Goal: Task Accomplishment & Management: Use online tool/utility

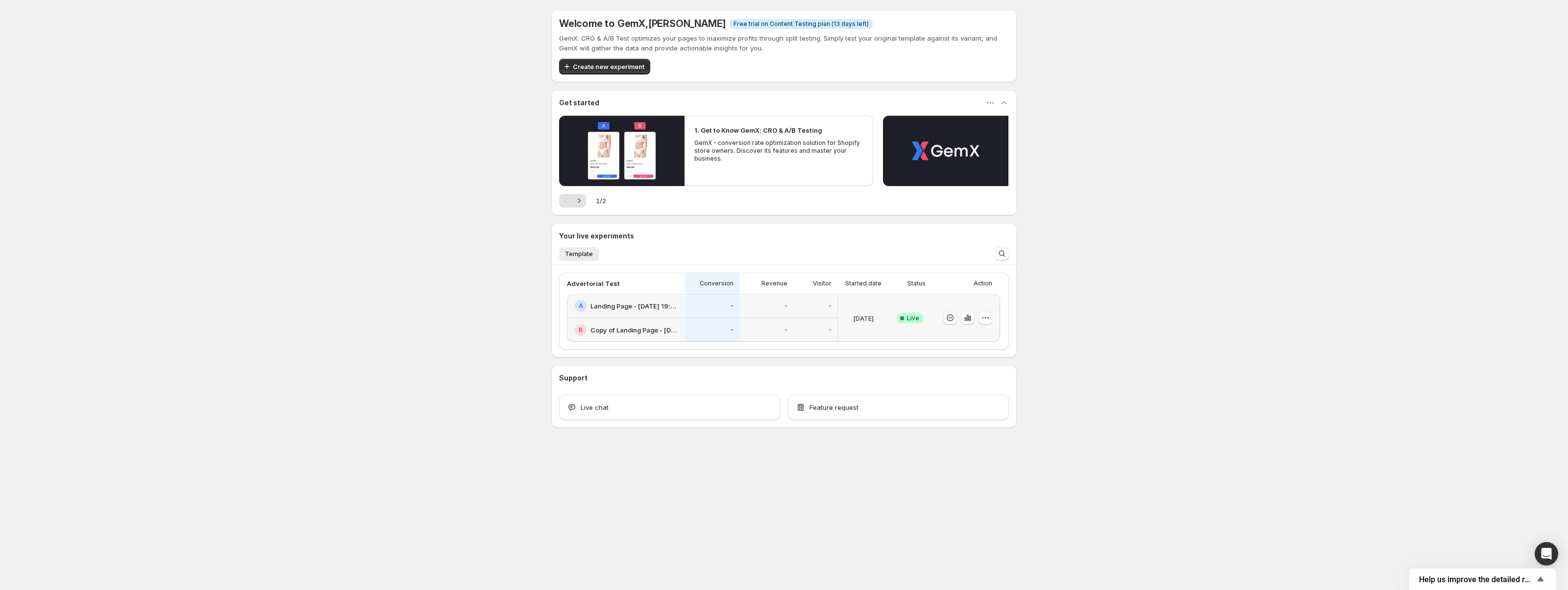
click at [765, 322] on div "-" at bounding box center [766, 331] width 54 height 24
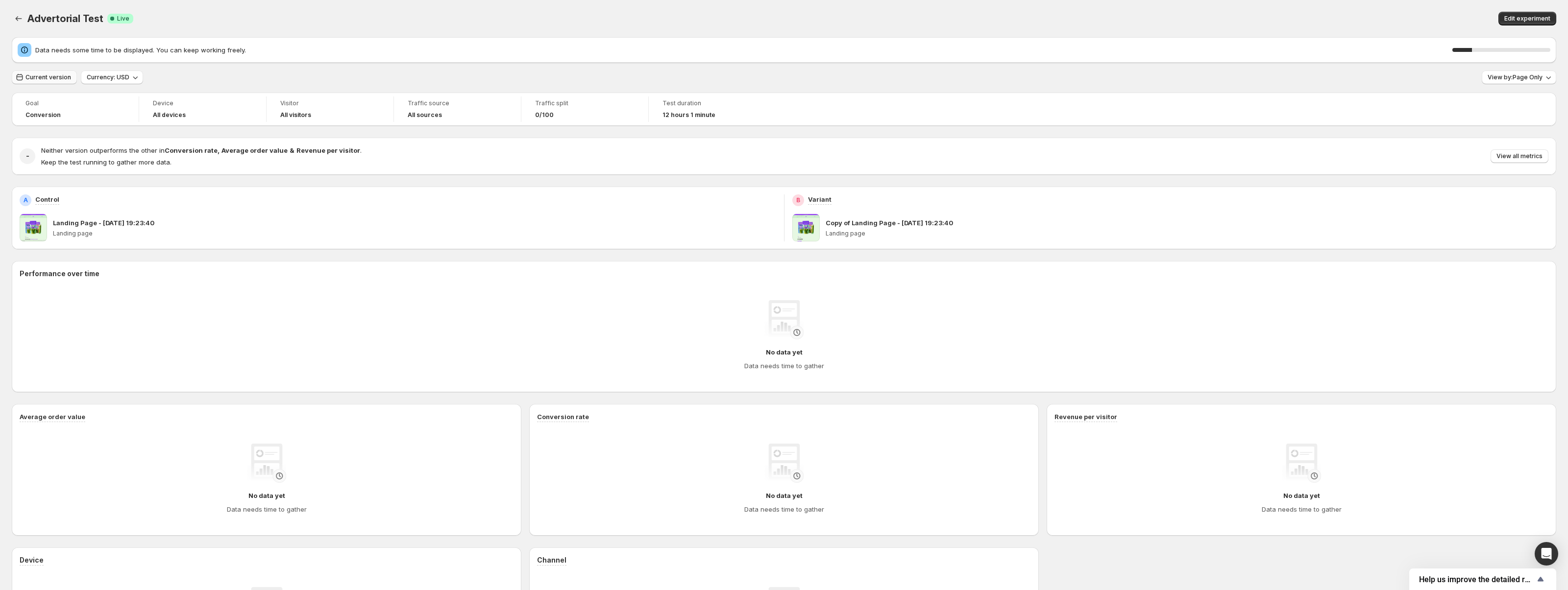
click at [67, 75] on span "Current version" at bounding box center [47, 77] width 45 height 8
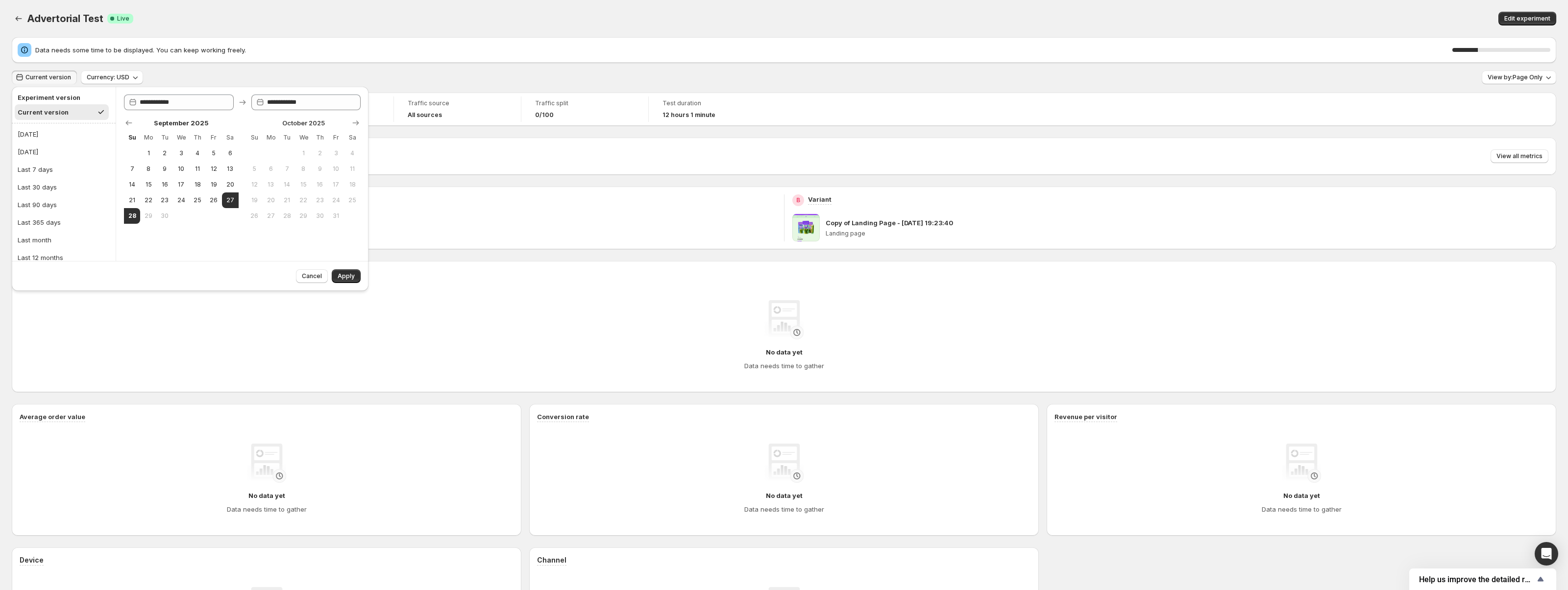
click at [67, 75] on span "Current version" at bounding box center [47, 77] width 45 height 8
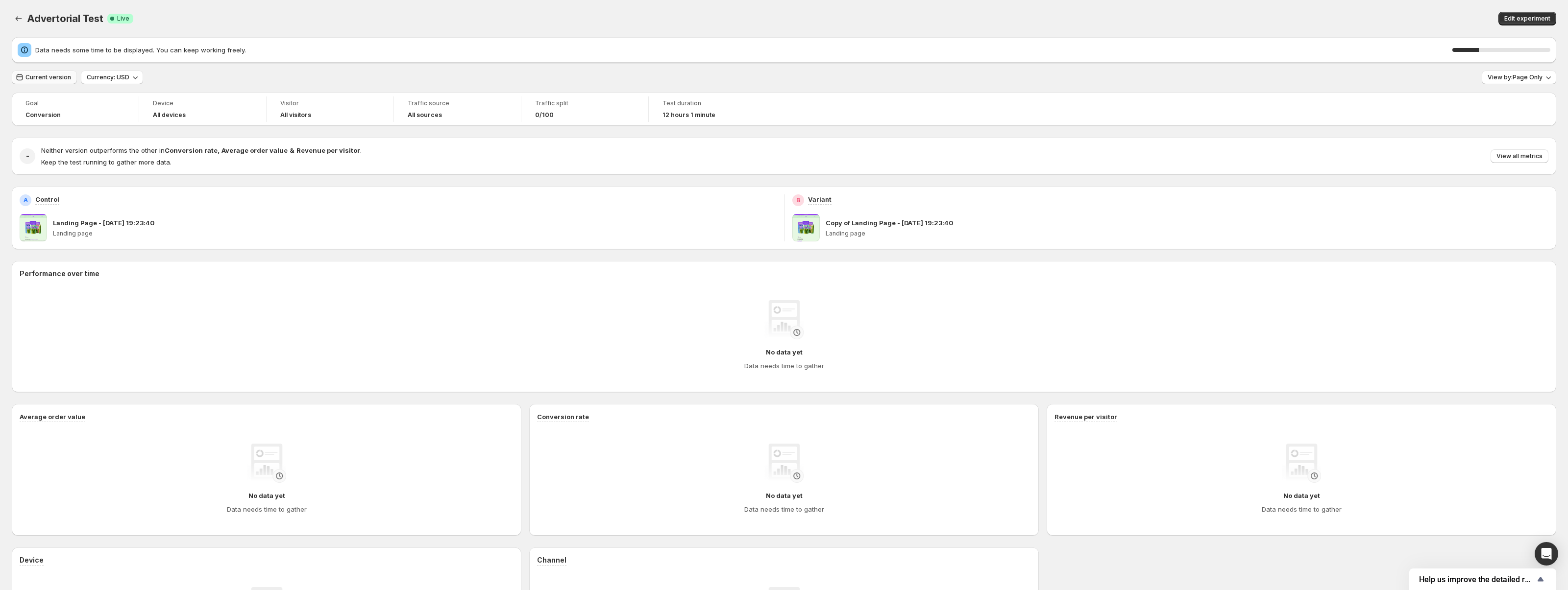
click at [67, 75] on span "Current version" at bounding box center [47, 77] width 45 height 8
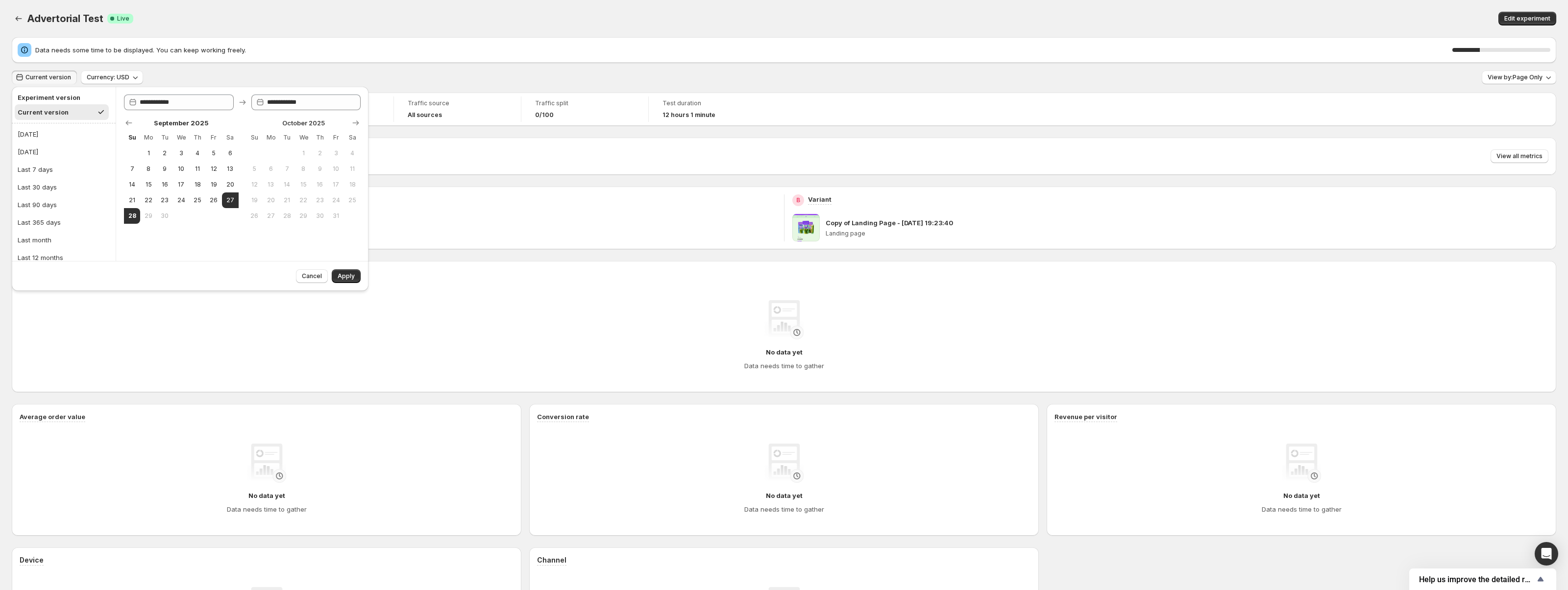
click at [67, 75] on span "Current version" at bounding box center [47, 77] width 45 height 8
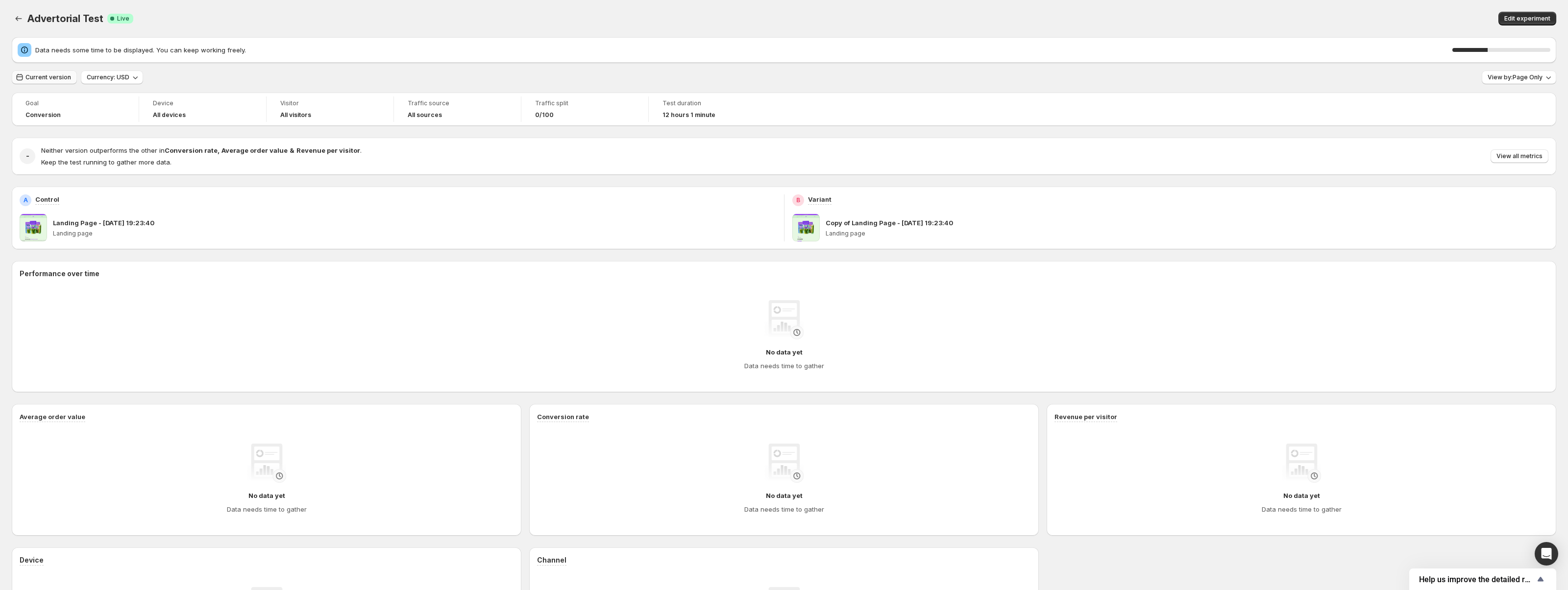
click at [45, 82] on button "Current version" at bounding box center [44, 77] width 65 height 14
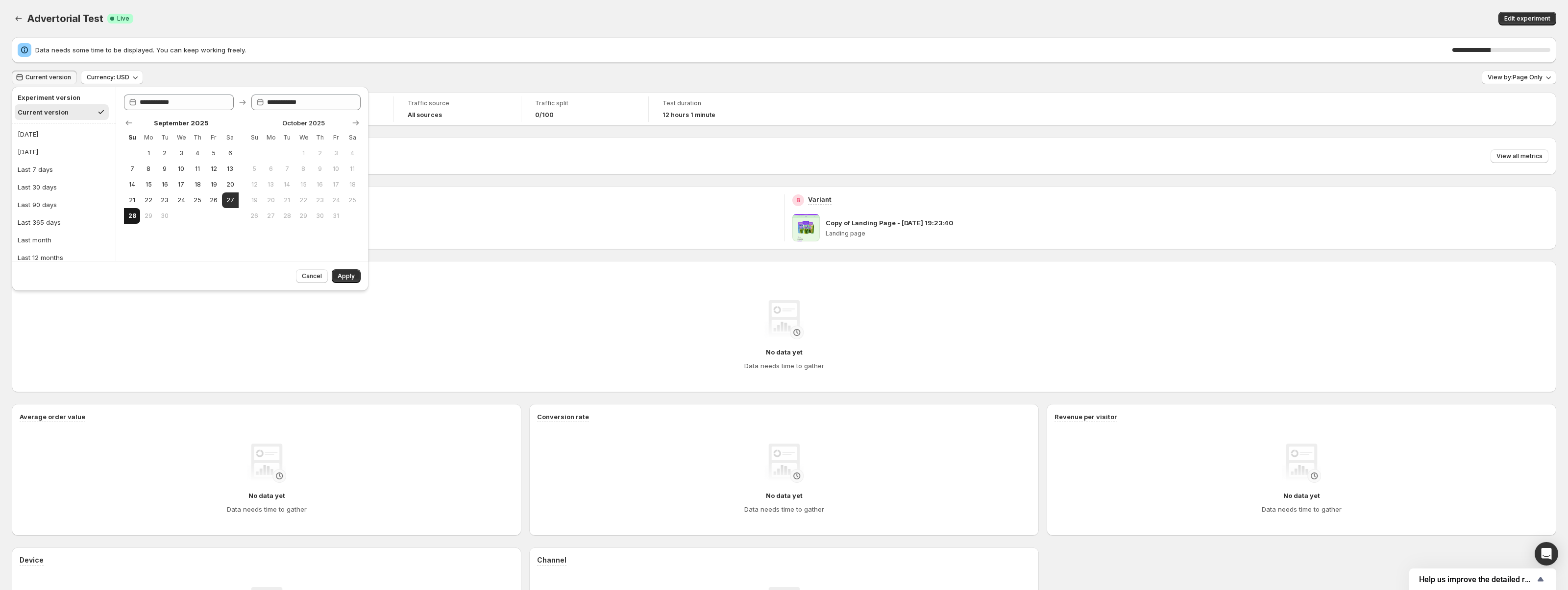
click at [130, 216] on span "28" at bounding box center [131, 216] width 8 height 8
type input "**********"
click at [350, 277] on span "Apply" at bounding box center [345, 276] width 17 height 8
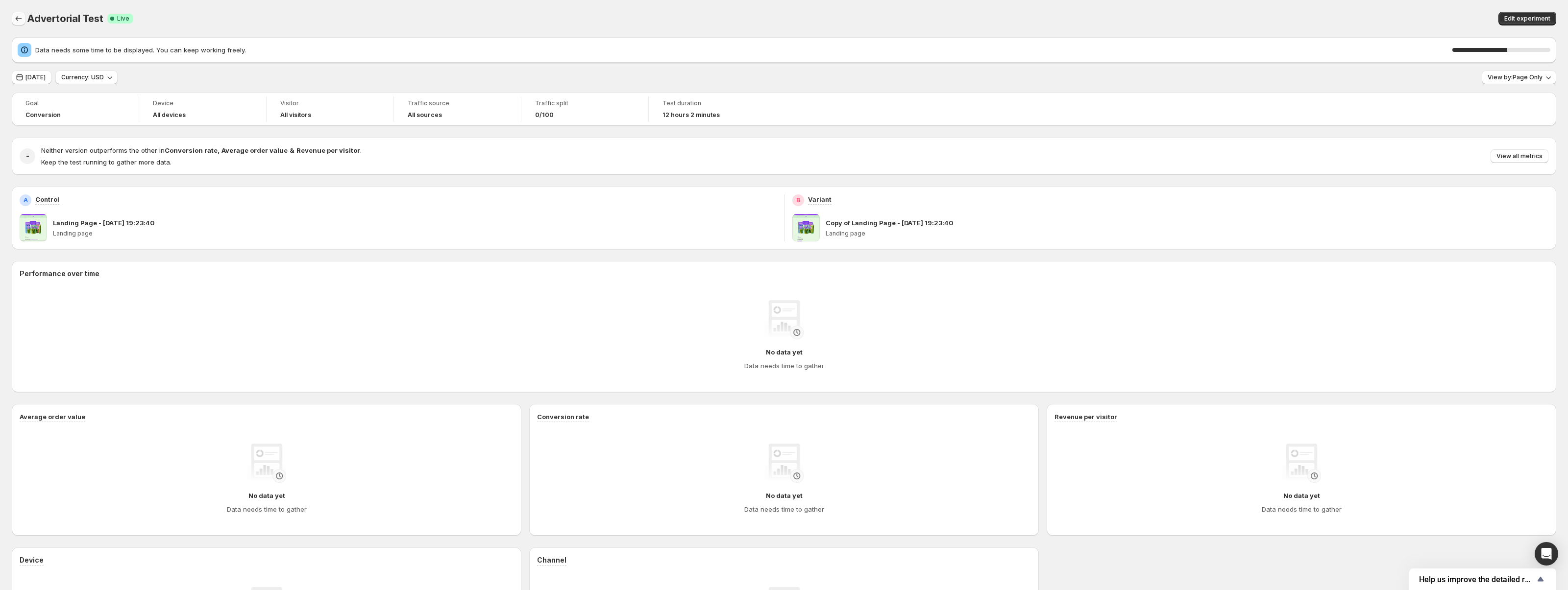
click at [18, 14] on icon "Back" at bounding box center [19, 19] width 10 height 10
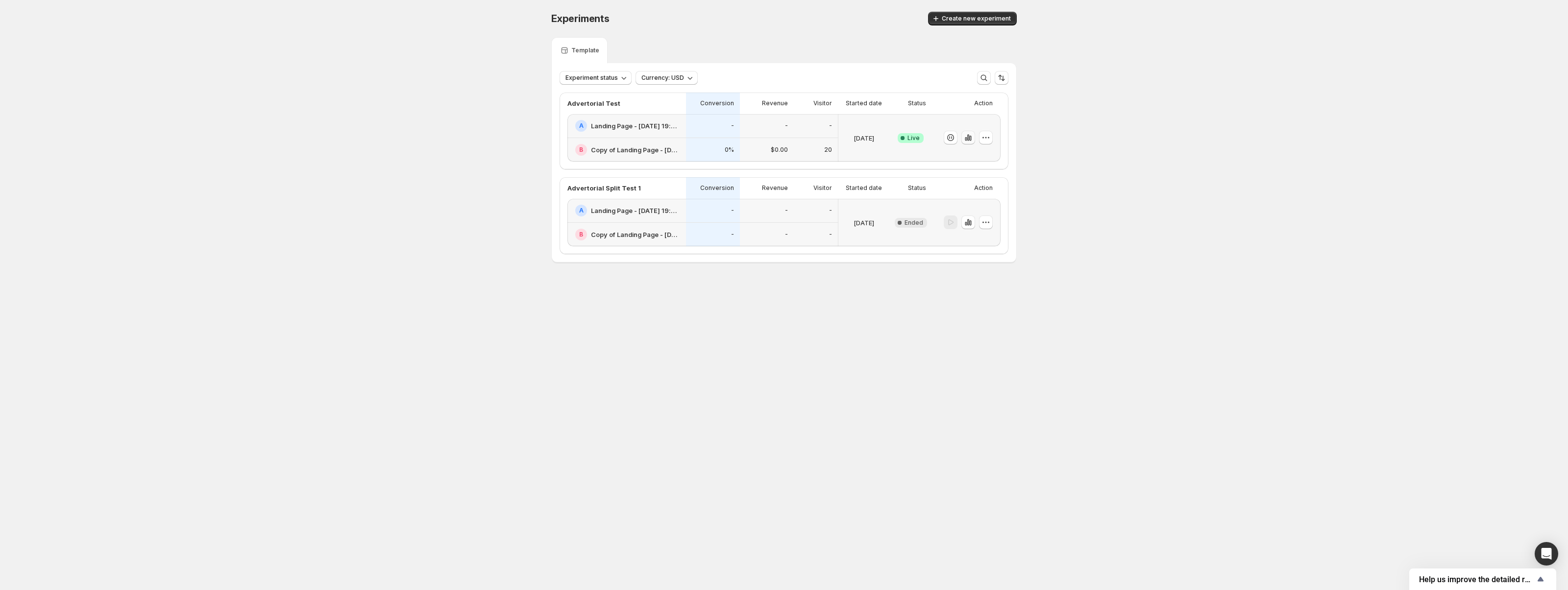
click at [968, 139] on icon "button" at bounding box center [967, 137] width 10 height 10
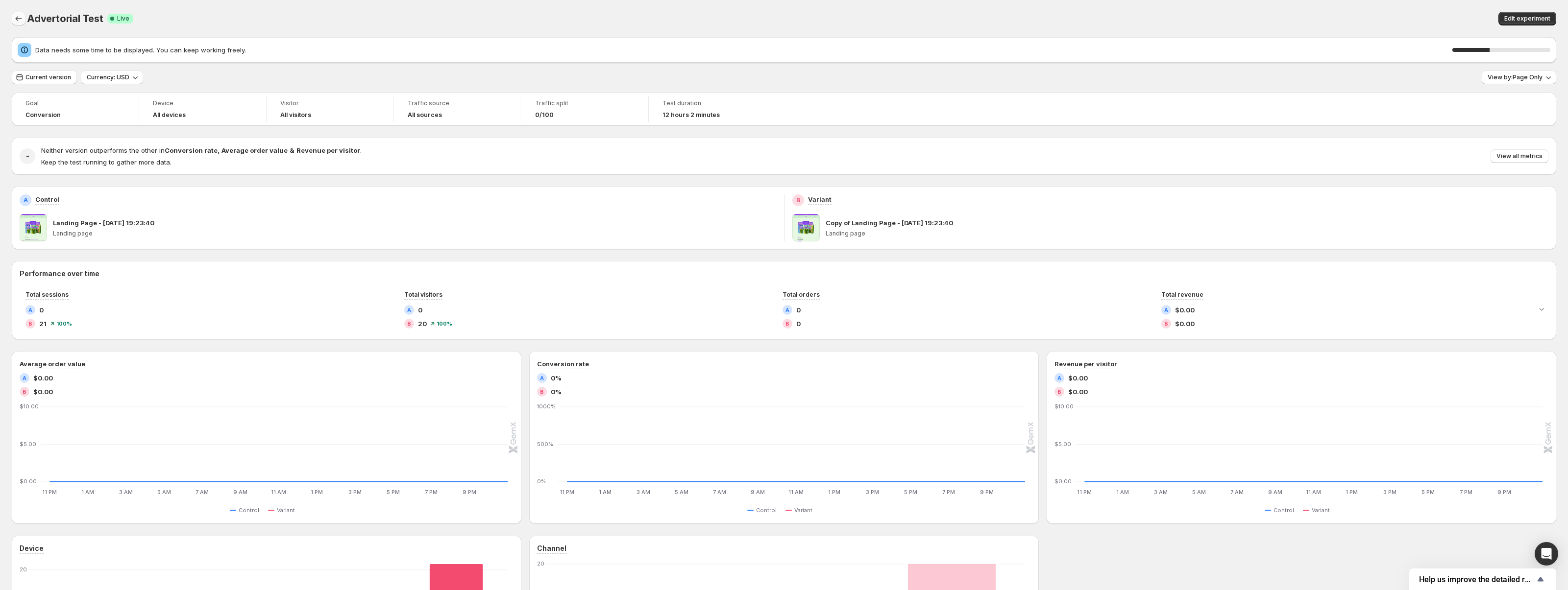
click at [22, 19] on icon "Back" at bounding box center [19, 19] width 10 height 10
